Goal: Book appointment/travel/reservation

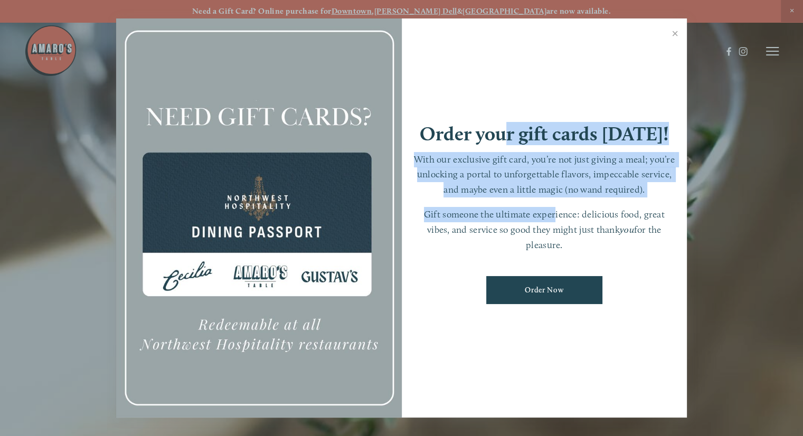
drag, startPoint x: 511, startPoint y: 125, endPoint x: 558, endPoint y: 220, distance: 105.8
click at [558, 220] on div "Order your gift cards [DATE]! With our exclusive gift card, you’re not just giv…" at bounding box center [545, 218] width 286 height 400
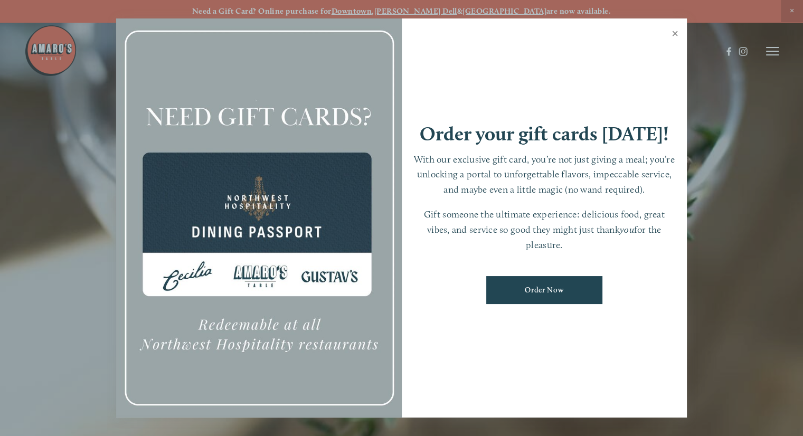
click at [670, 36] on link "Close" at bounding box center [675, 35] width 21 height 30
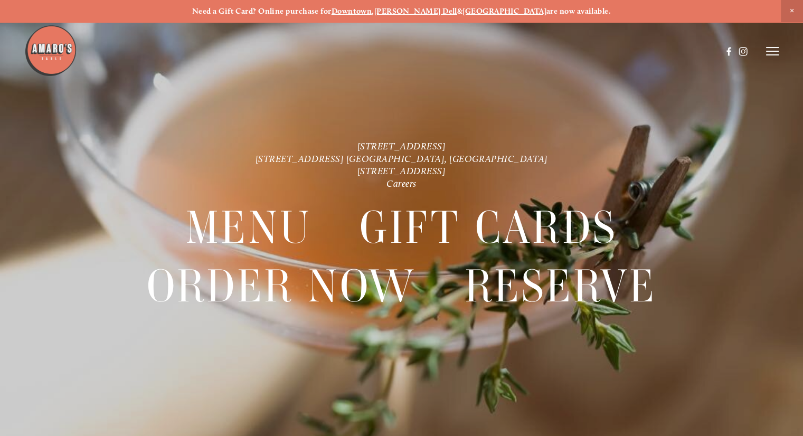
click at [670, 36] on div at bounding box center [373, 51] width 698 height 54
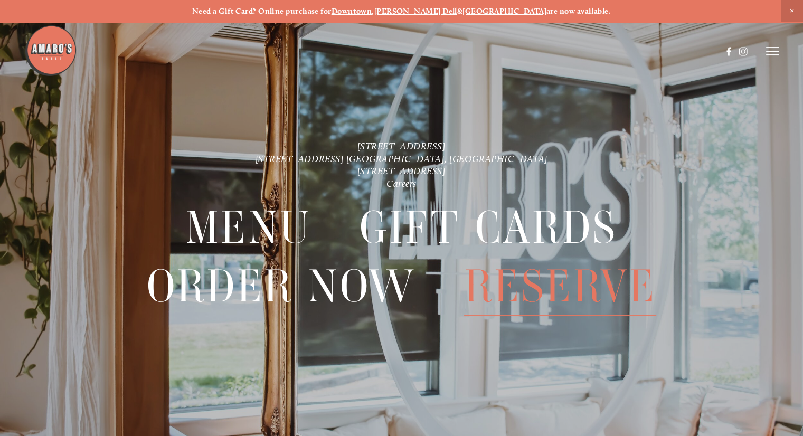
click at [545, 284] on span "Reserve" at bounding box center [560, 286] width 192 height 59
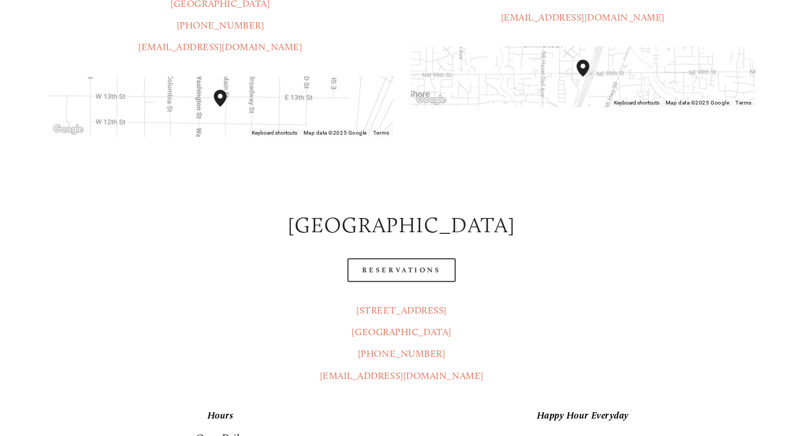
scroll to position [416, 0]
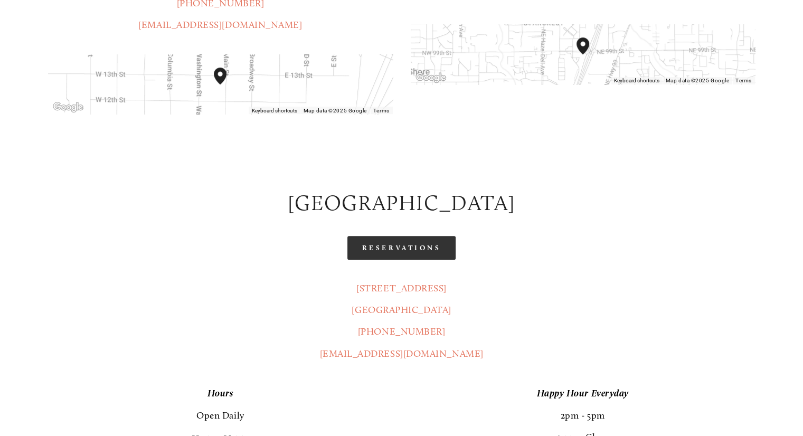
click at [414, 236] on link "Reservations" at bounding box center [402, 248] width 109 height 24
